Goal: Information Seeking & Learning: Find specific fact

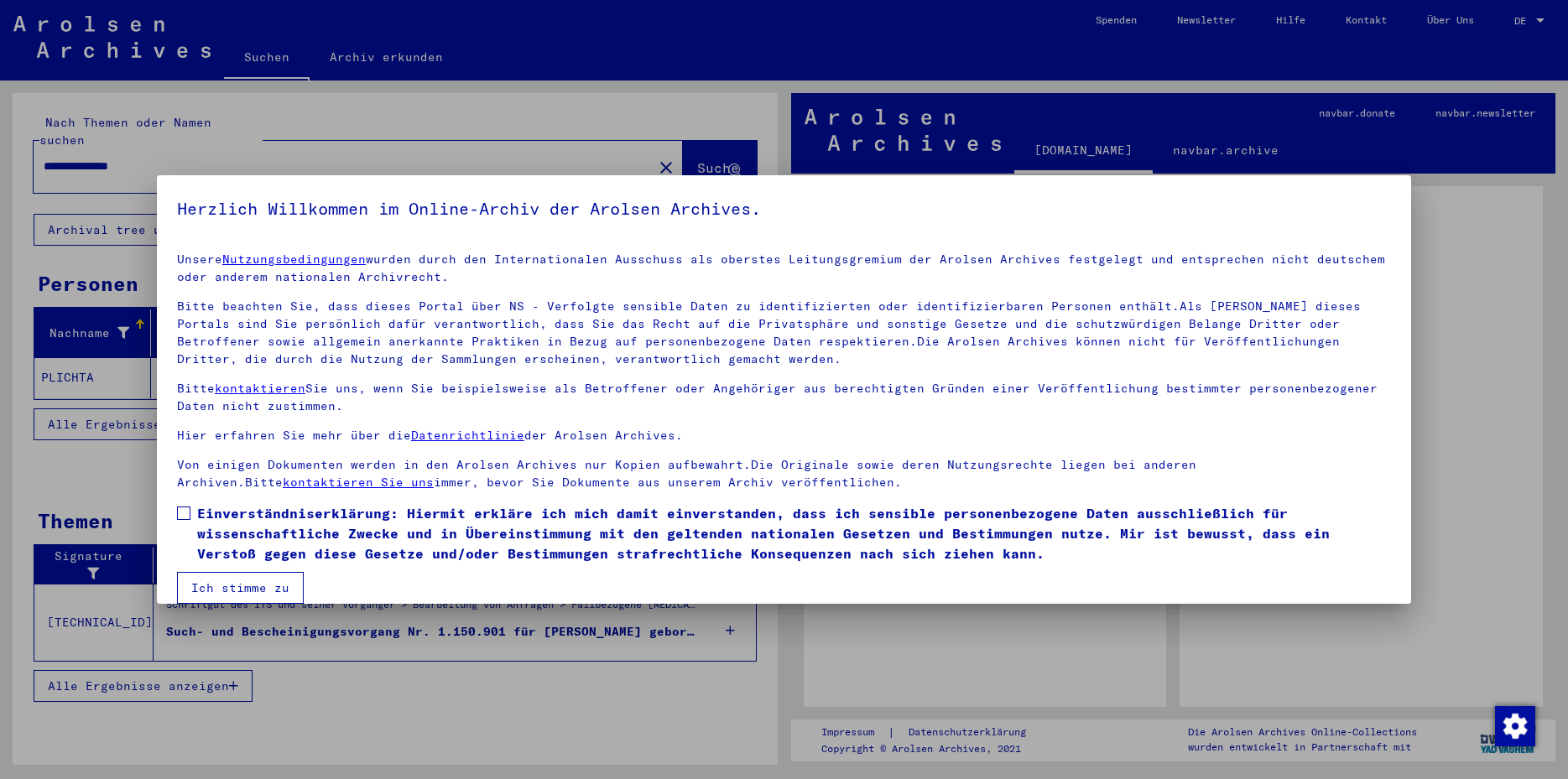
scroll to position [20, 0]
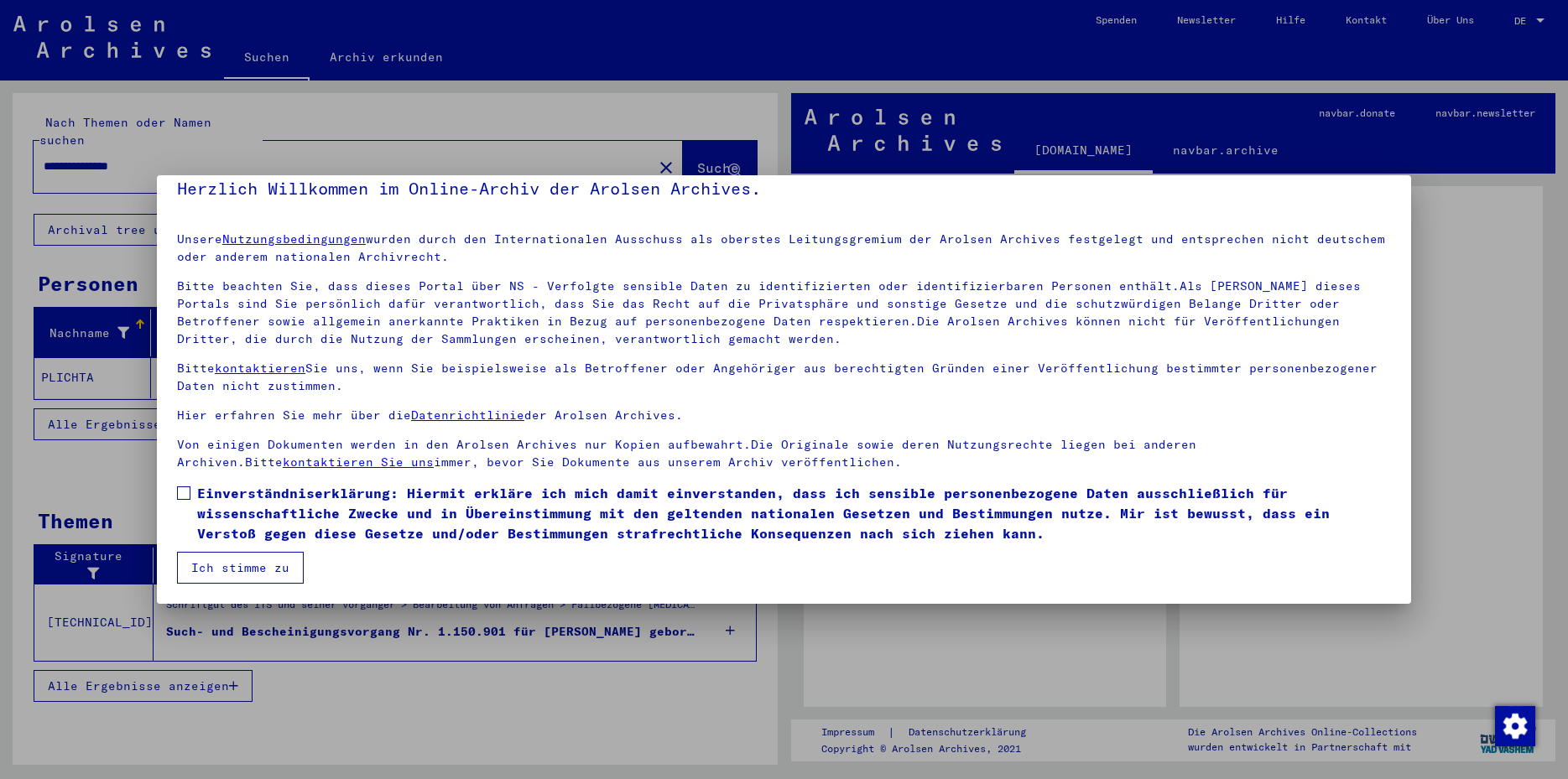
click at [184, 493] on span at bounding box center [184, 493] width 13 height 13
click at [217, 557] on button "Ich stimme zu" at bounding box center [240, 567] width 127 height 32
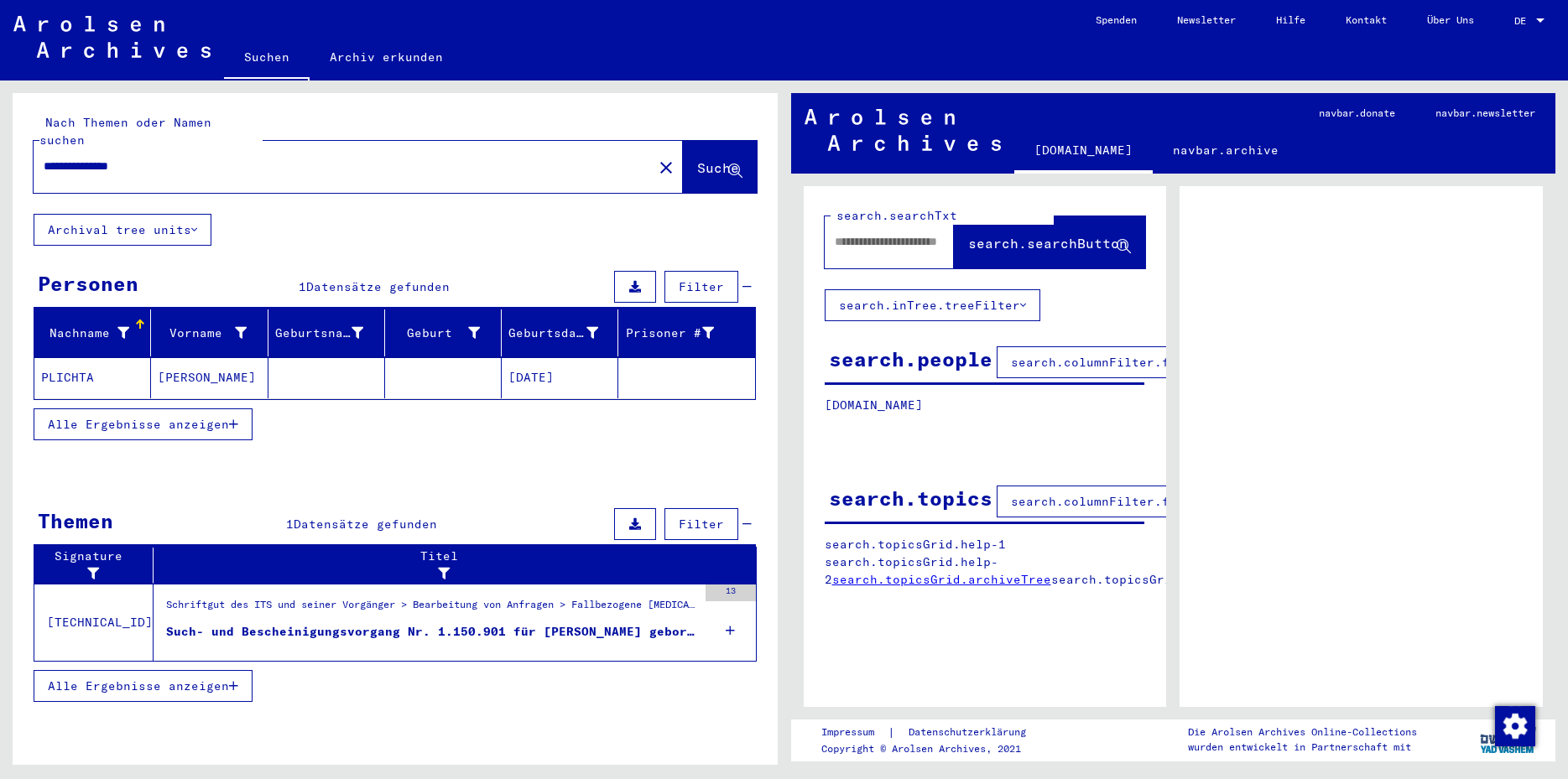
click at [88, 358] on mat-cell "PLICHTA" at bounding box center [92, 378] width 116 height 41
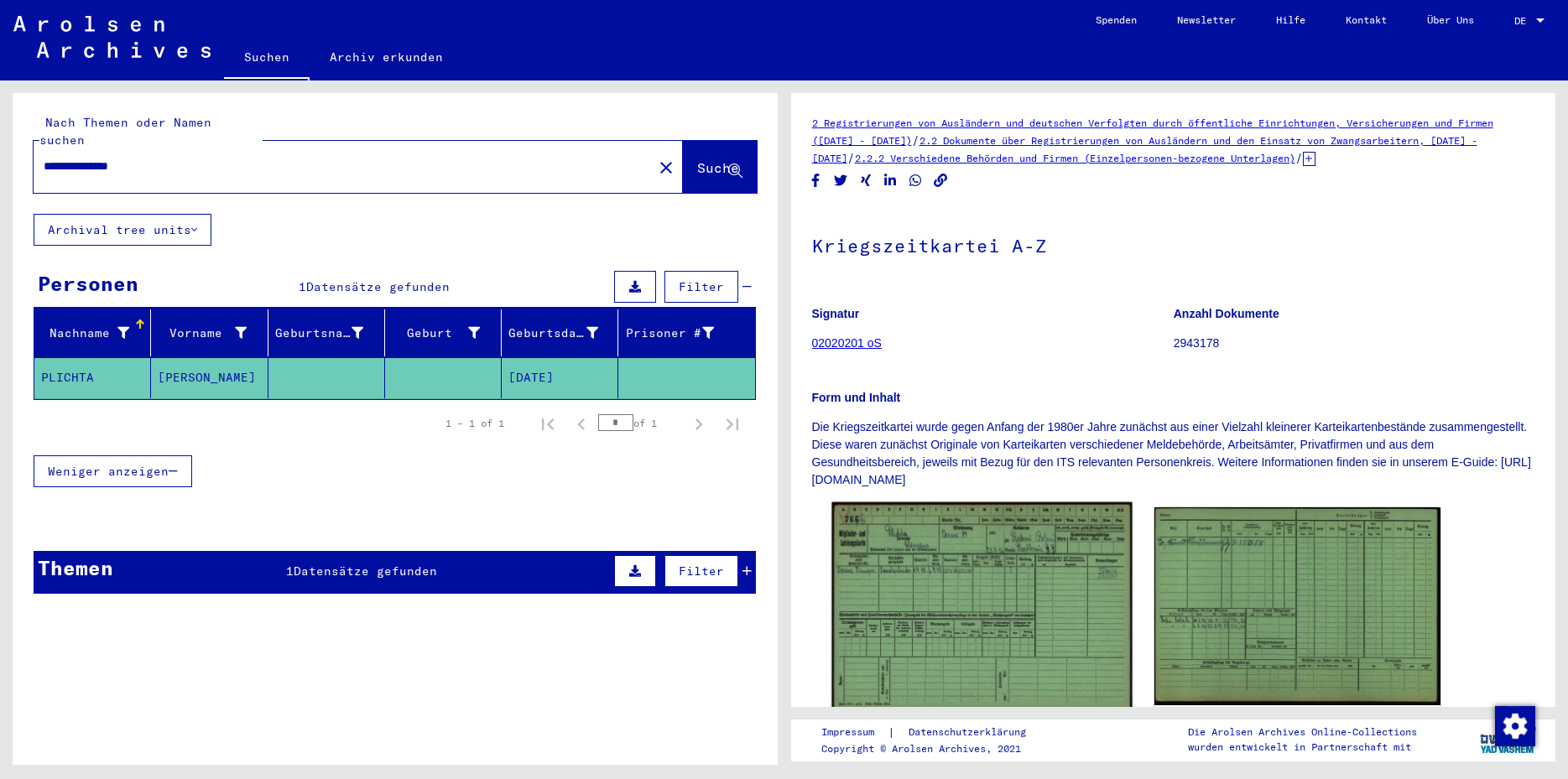
click at [948, 563] on img at bounding box center [981, 606] width 300 height 208
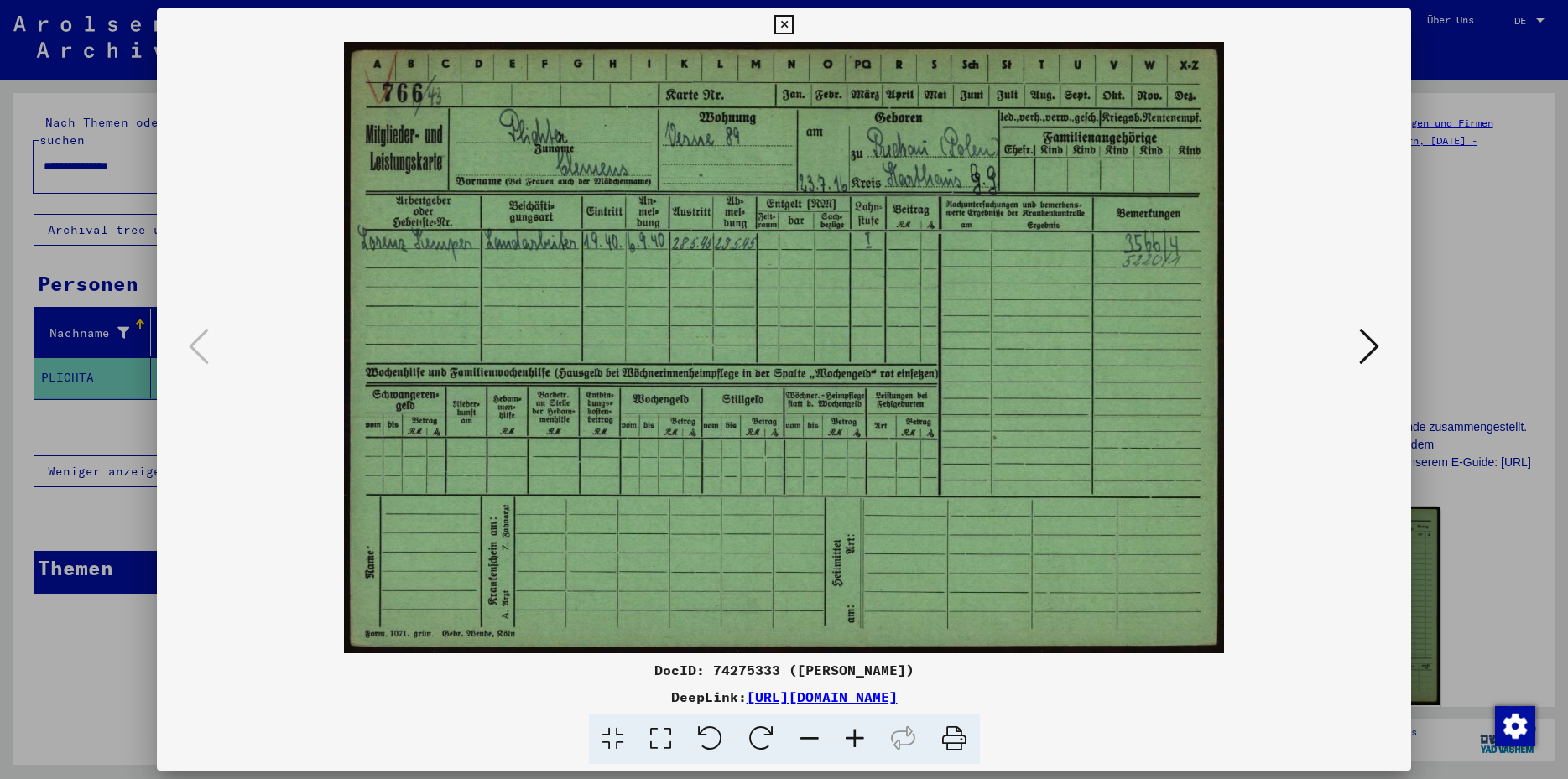
click at [1379, 341] on icon at bounding box center [1370, 346] width 20 height 40
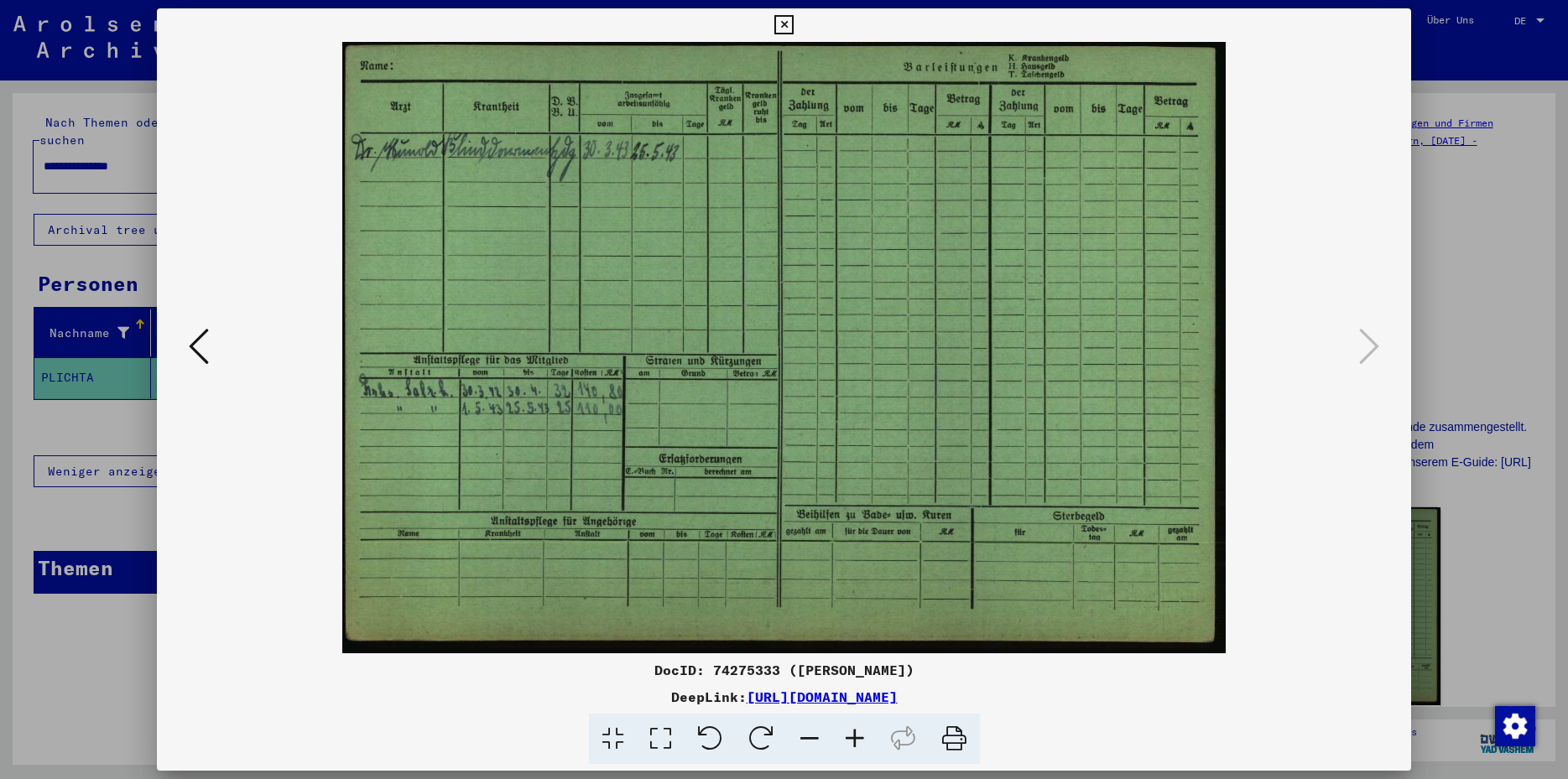
click at [794, 27] on icon at bounding box center [784, 25] width 20 height 20
